Goal: Transaction & Acquisition: Subscribe to service/newsletter

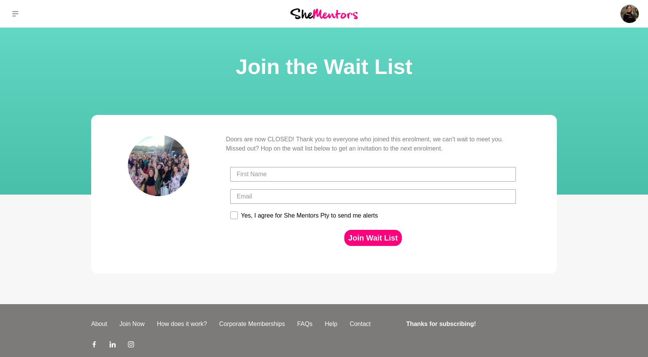
click at [322, 18] on img at bounding box center [323, 13] width 67 height 10
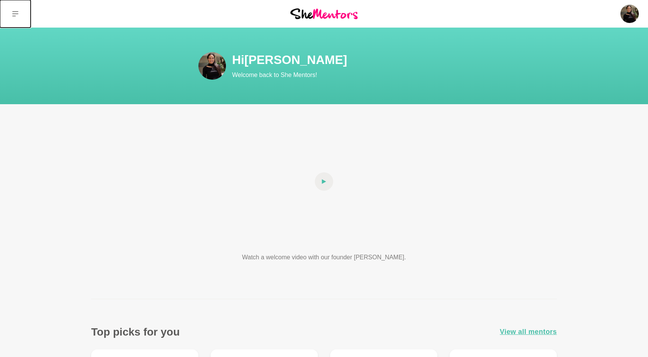
click at [15, 15] on icon at bounding box center [15, 14] width 6 height 6
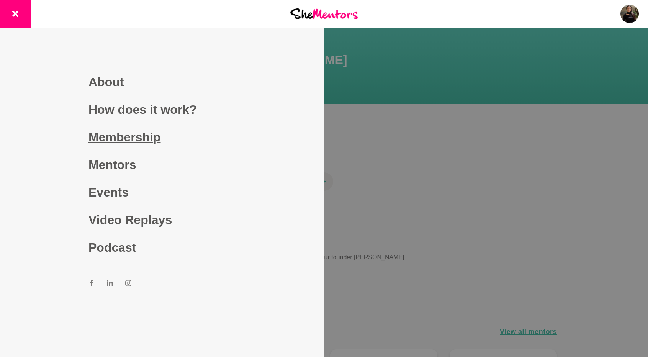
click at [129, 136] on link "Membership" at bounding box center [161, 137] width 147 height 28
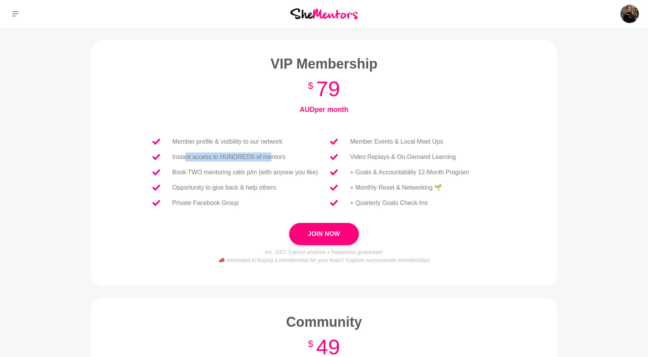
drag, startPoint x: 188, startPoint y: 157, endPoint x: 272, endPoint y: 161, distance: 84.4
click at [272, 161] on li "Instant access to HUNDREDS of mentors" at bounding box center [235, 156] width 178 height 15
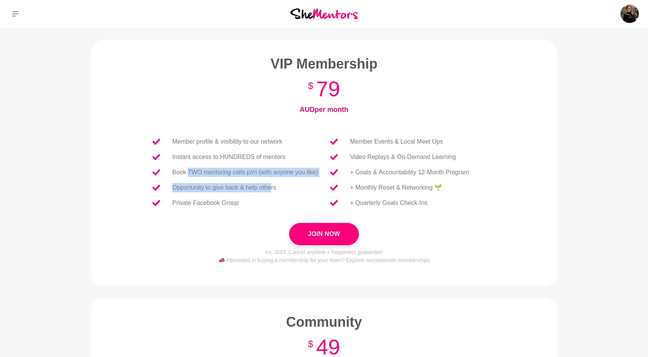
drag, startPoint x: 188, startPoint y: 166, endPoint x: 271, endPoint y: 180, distance: 84.0
click at [271, 180] on ul "Member profile & visibility to our network Instant access to HUNDREDS of mentor…" at bounding box center [235, 172] width 178 height 77
click at [208, 190] on p "Opportunity to give back & help others" at bounding box center [224, 187] width 104 height 9
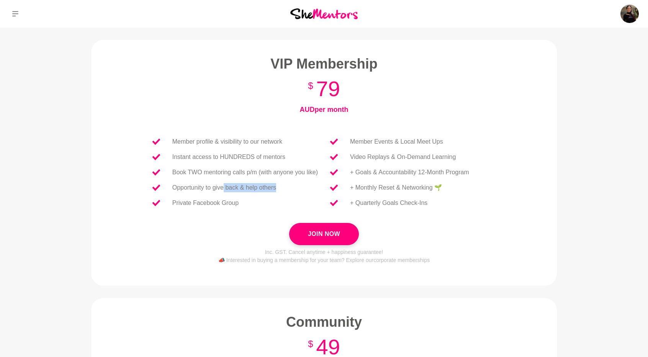
drag, startPoint x: 224, startPoint y: 188, endPoint x: 286, endPoint y: 190, distance: 62.0
click at [286, 190] on li "Opportunity to give back & help others" at bounding box center [235, 187] width 178 height 15
drag, startPoint x: 204, startPoint y: 200, endPoint x: 286, endPoint y: 199, distance: 81.9
click at [284, 200] on li "Private Facebook Group" at bounding box center [235, 202] width 178 height 15
